Goal: Task Accomplishment & Management: Use online tool/utility

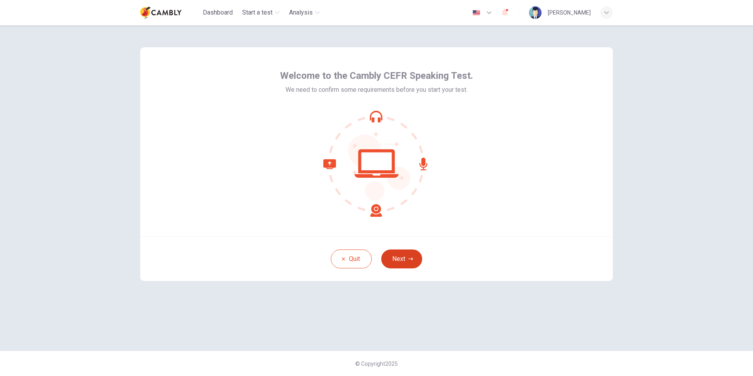
click at [413, 258] on icon "button" at bounding box center [411, 259] width 5 height 5
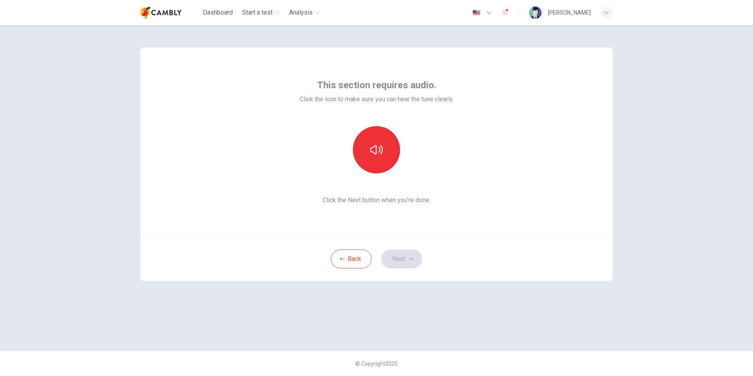
drag, startPoint x: 468, startPoint y: 104, endPoint x: 283, endPoint y: 122, distance: 186.0
click at [283, 122] on div "This section requires audio. Click the icon to make sure you can hear the tune …" at bounding box center [376, 141] width 473 height 189
drag, startPoint x: 283, startPoint y: 122, endPoint x: 320, endPoint y: 71, distance: 62.6
click at [322, 71] on div "This section requires audio. Click the icon to make sure you can hear the tune …" at bounding box center [376, 141] width 473 height 189
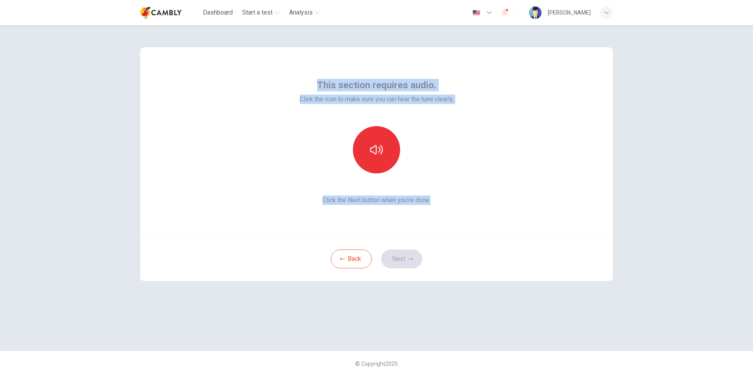
drag, startPoint x: 318, startPoint y: 72, endPoint x: 509, endPoint y: 198, distance: 228.6
click at [509, 198] on div "This section requires audio. Click the icon to make sure you can hear the tune …" at bounding box center [376, 141] width 473 height 189
copy div "This section requires audio. Click the icon to make sure you can hear the tune …"
click at [377, 153] on icon "button" at bounding box center [376, 149] width 13 height 13
click at [458, 186] on div "This section requires audio. Click the icon to make sure you can hear the tune …" at bounding box center [376, 141] width 473 height 189
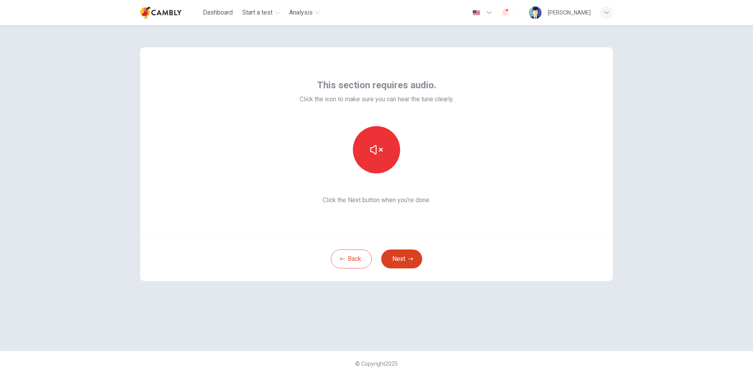
click at [413, 262] on button "Next" at bounding box center [401, 258] width 41 height 19
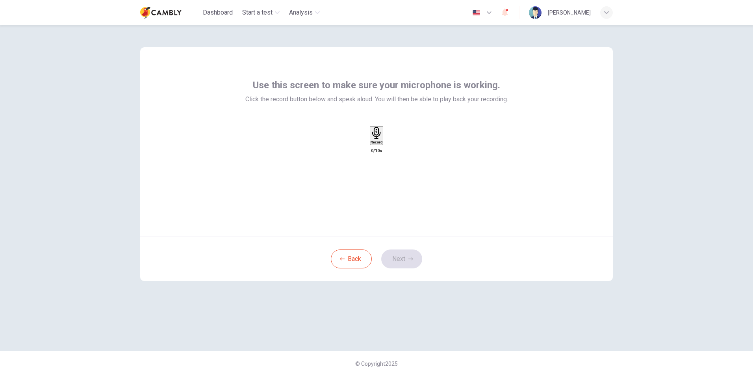
click at [374, 144] on h6 "Record" at bounding box center [377, 142] width 12 height 4
click at [392, 151] on icon "button" at bounding box center [389, 148] width 4 height 6
click at [399, 263] on button "Next" at bounding box center [401, 258] width 41 height 19
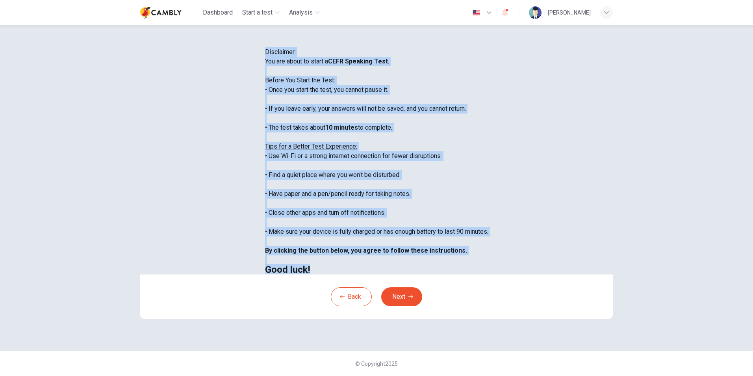
drag, startPoint x: 262, startPoint y: 276, endPoint x: 192, endPoint y: 44, distance: 242.3
click at [265, 47] on div "Disclaimer: You are about to start a CEFR Speaking Test . Before You Start the …" at bounding box center [376, 160] width 223 height 227
copy div "Disclaimer: You are about to start a CEFR Speaking Test . Before You Start the …"
click at [459, 195] on div "You are about to start a CEFR Speaking Test . Before You Start the Test: • Once…" at bounding box center [376, 166] width 223 height 218
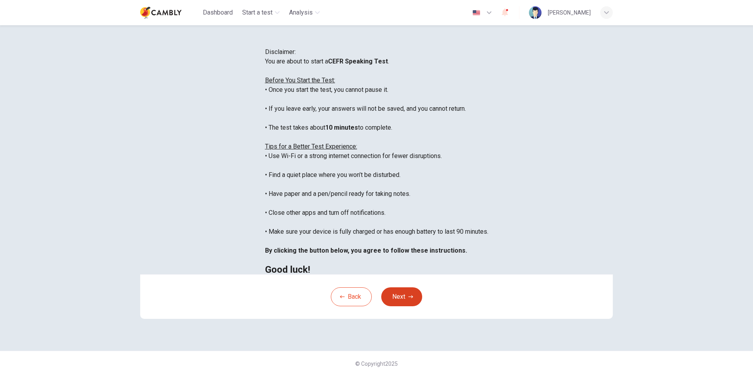
click at [398, 306] on button "Next" at bounding box center [401, 296] width 41 height 19
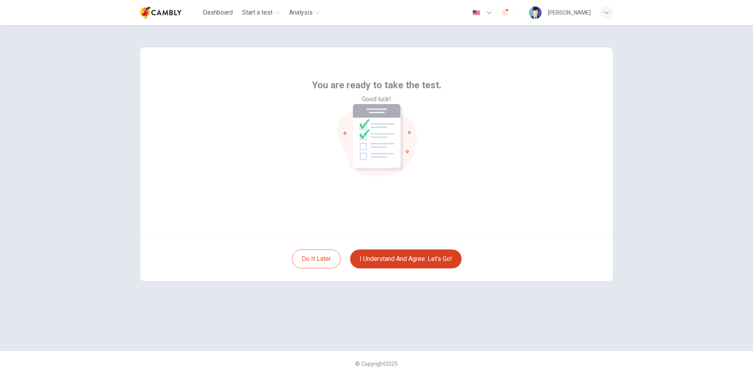
click at [401, 260] on button "I understand and agree. Let’s go!" at bounding box center [406, 258] width 112 height 19
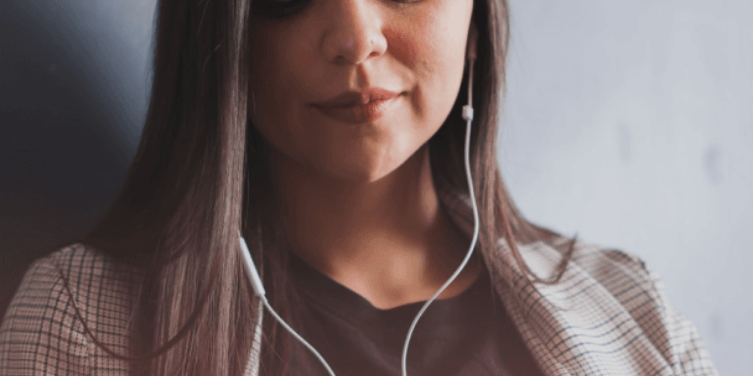
drag, startPoint x: 275, startPoint y: 248, endPoint x: 162, endPoint y: 153, distance: 148.2
click at [160, 153] on div "The Speaking Test will begin soon. Use a headset if available (recommended for …" at bounding box center [376, 163] width 753 height 85
click at [96, 129] on span "The Speaking Test will begin soon." at bounding box center [48, 124] width 96 height 7
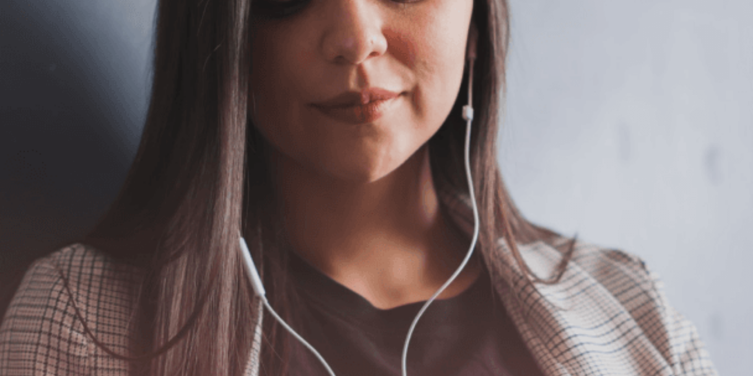
click at [96, 129] on span "The Speaking Test will begin soon." at bounding box center [48, 124] width 96 height 7
click at [22, 41] on button "Continue" at bounding box center [11, 56] width 22 height 30
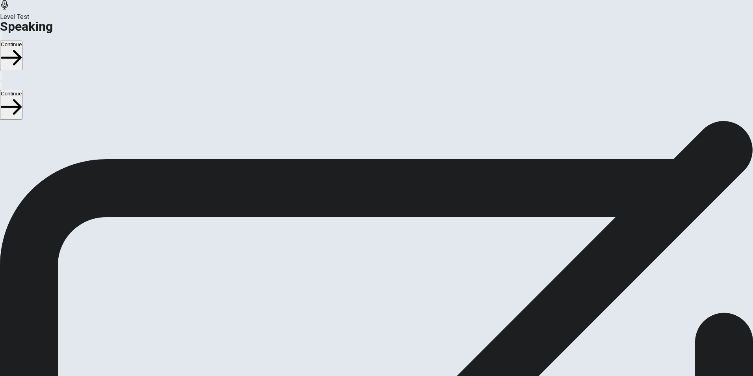
click at [376, 284] on icon "Play Audio" at bounding box center [371, 288] width 7 height 9
click at [389, 251] on div at bounding box center [377, 264] width 24 height 26
click at [376, 284] on icon "Play Audio" at bounding box center [371, 288] width 7 height 9
click at [503, 258] on div "00:00:08" at bounding box center [376, 251] width 753 height 72
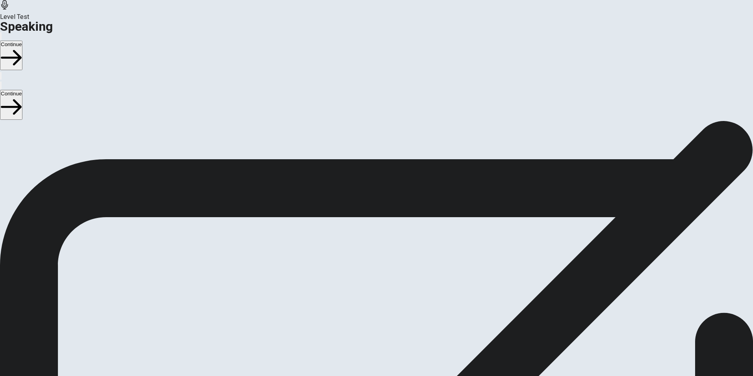
click at [368, 279] on button "Play Audio" at bounding box center [367, 282] width 2 height 7
click at [477, 215] on div "00:00:08" at bounding box center [376, 251] width 753 height 72
click at [367, 284] on icon "Play Audio" at bounding box center [367, 284] width 0 height 0
click at [1, 38] on icon "button" at bounding box center [1, 38] width 0 height 0
click at [22, 41] on button "Continue" at bounding box center [11, 56] width 22 height 30
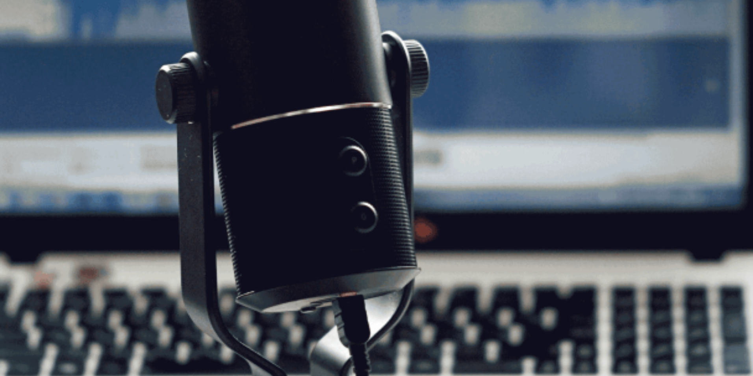
click at [223, 204] on span "The Speaking Test will start now. There are 3 questions in this section. Import…" at bounding box center [145, 168] width 290 height 74
click at [22, 41] on button "Continue" at bounding box center [11, 56] width 22 height 30
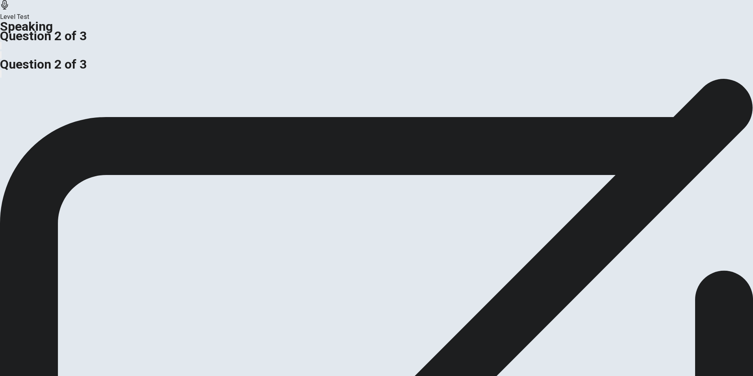
click at [181, 87] on span "Is it better to work in a company with a flat hierarchy or a traditional hierar…" at bounding box center [106, 82] width 213 height 7
click at [182, 87] on span "Is it better to work in a company with a flat hierarchy or a traditional hierar…" at bounding box center [106, 82] width 213 height 7
click at [180, 87] on span "Is it better to work in a company with a flat hierarchy or a traditional hierar…" at bounding box center [106, 82] width 213 height 7
click at [178, 87] on span "Is it better to work in a company with a flat hierarchy or a traditional hierar…" at bounding box center [106, 82] width 213 height 7
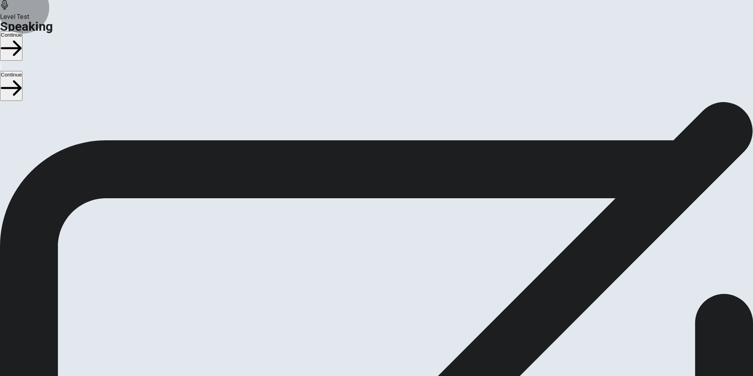
click at [22, 31] on button "Continue" at bounding box center [11, 46] width 22 height 30
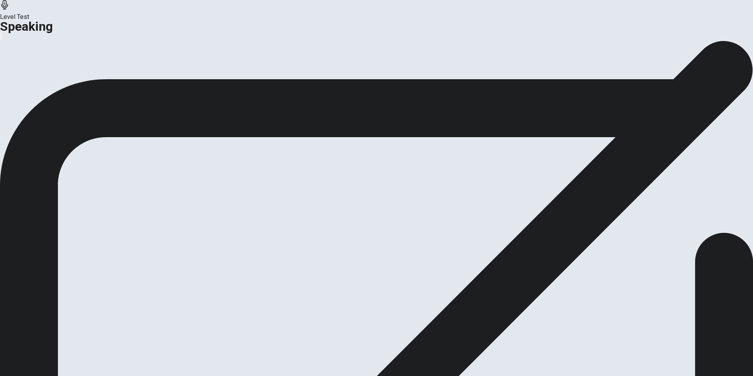
click at [63, 99] on button "Continue" at bounding box center [47, 93] width 32 height 11
